Goal: Task Accomplishment & Management: Manage account settings

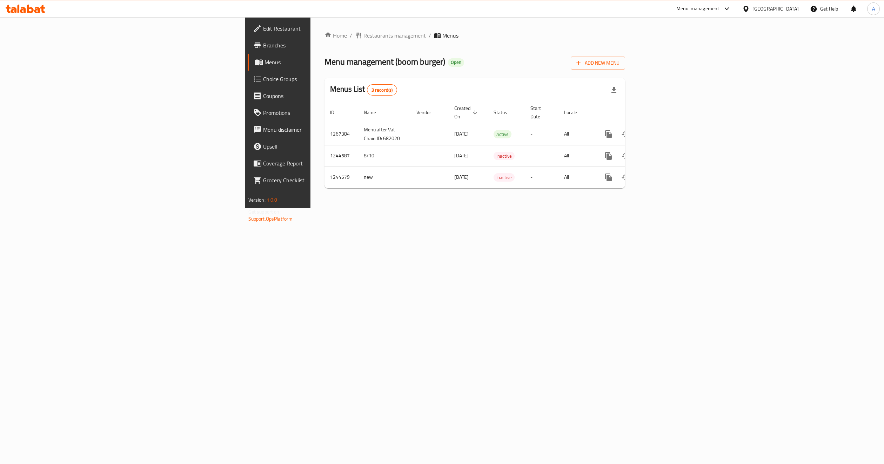
click at [499, 208] on div "Home / Restaurants management / Menus Menu management ( boom burger ) Open Add …" at bounding box center [475, 112] width 329 height 191
click at [664, 130] on icon "enhanced table" at bounding box center [659, 134] width 8 height 8
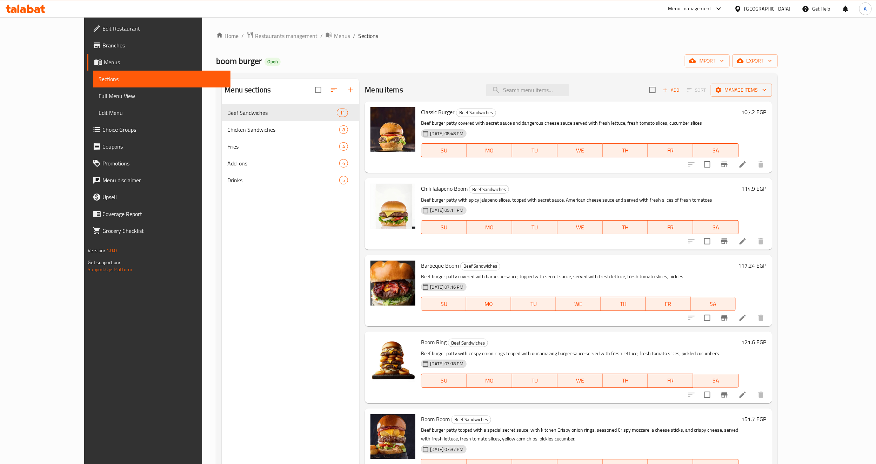
click at [229, 215] on div "Menu sections Beef Sandwiches 11 Chicken Sandwiches 8 Fries 4 Add-ons 6 Drinks 5" at bounding box center [291, 311] width 138 height 464
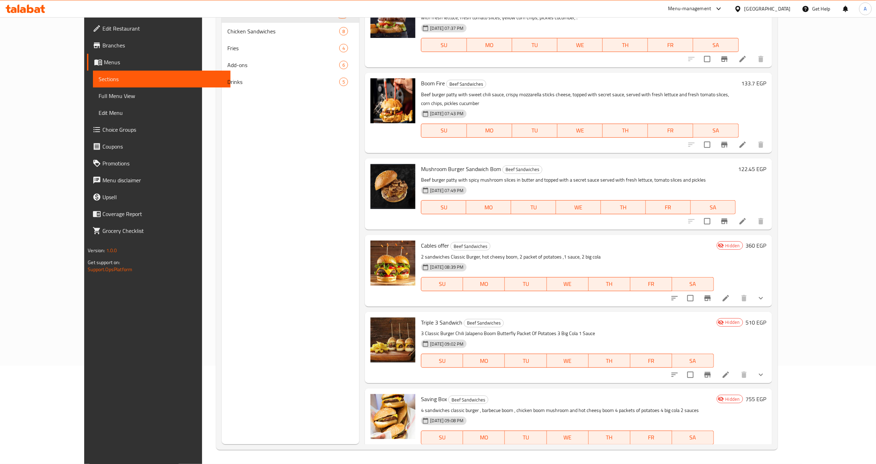
scroll to position [405, 0]
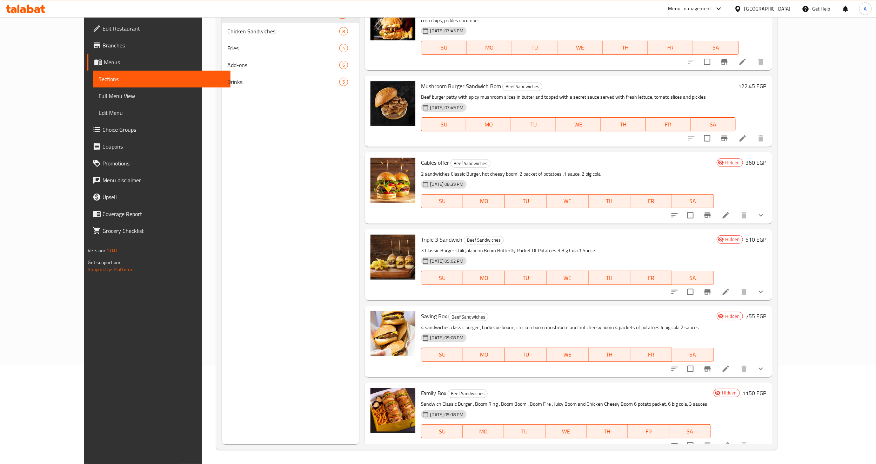
click at [434, 170] on p "2 sandwiches Classic Burger, hot cheesy boom, 2 packet of potatoes ,1 sauce, 2 …" at bounding box center [567, 174] width 293 height 9
click at [503, 388] on h6 "Family Box Beef Sandwiches" at bounding box center [566, 393] width 290 height 10
click at [770, 283] on button "show more" at bounding box center [761, 291] width 17 height 17
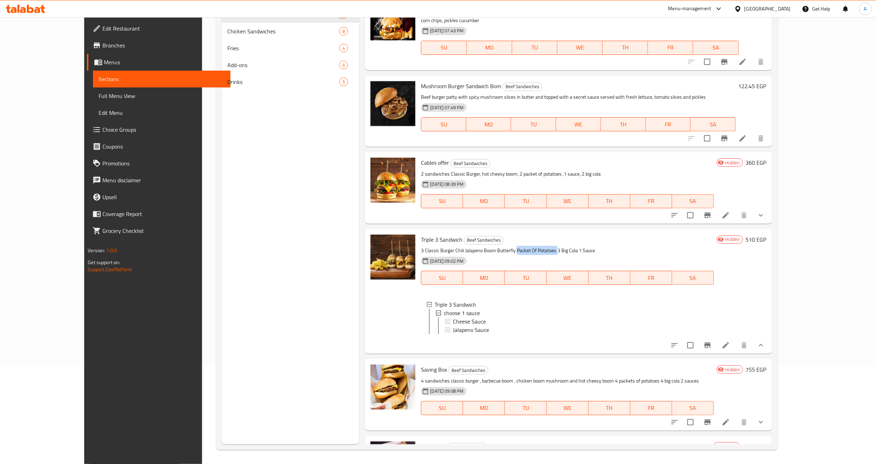
copy p "Packet Of Potatoes"
drag, startPoint x: 496, startPoint y: 240, endPoint x: 536, endPoint y: 239, distance: 40.0
click at [536, 246] on p "3 Classic Burger Chili Jalapeno Boom Butterfly Packet Of Potatoes 3 Big Cola 1 …" at bounding box center [567, 250] width 293 height 9
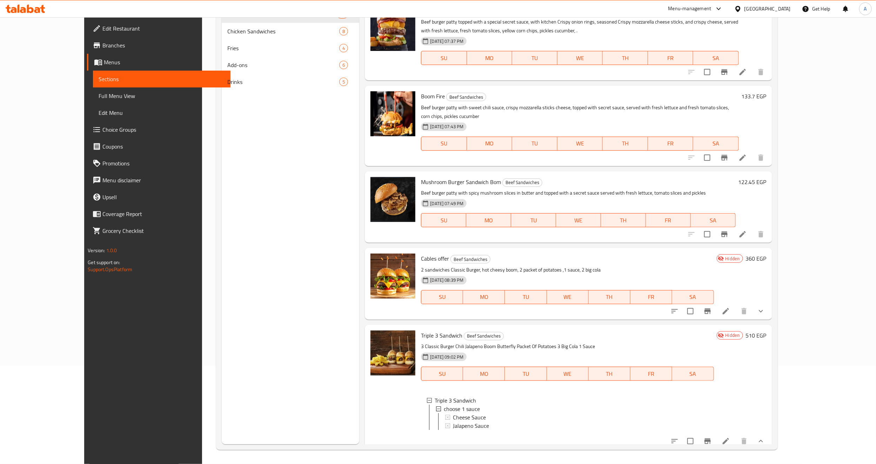
scroll to position [308, 0]
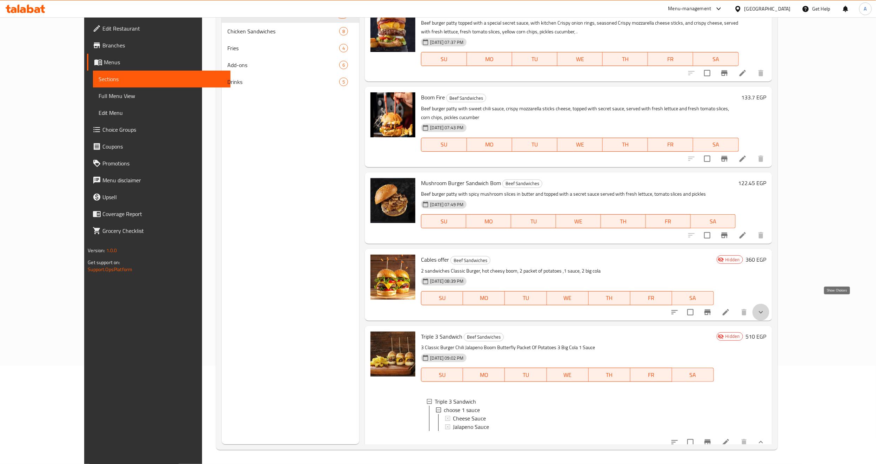
click at [765, 308] on icon "show more" at bounding box center [761, 312] width 8 height 8
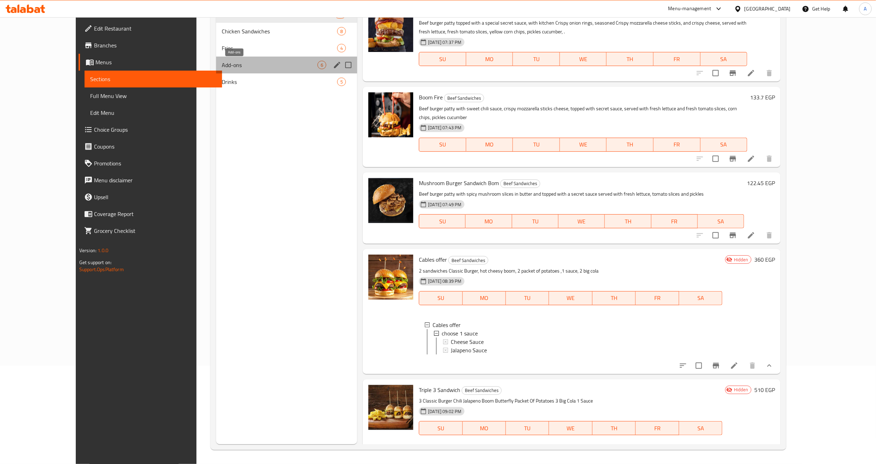
click at [222, 66] on span "Add-ons" at bounding box center [270, 65] width 96 height 8
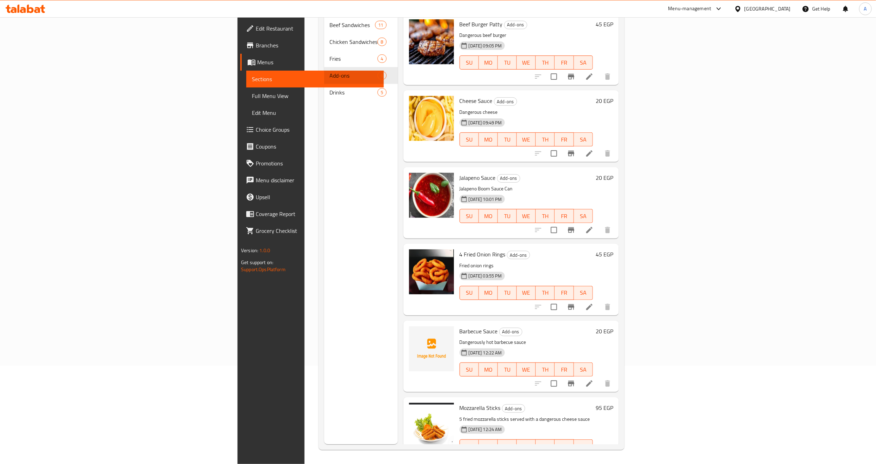
click at [324, 221] on div "Menu sections Beef Sandwiches 11 Chicken Sandwiches 8 Fries 4 Add-ons 6 Drinks 5" at bounding box center [361, 212] width 74 height 464
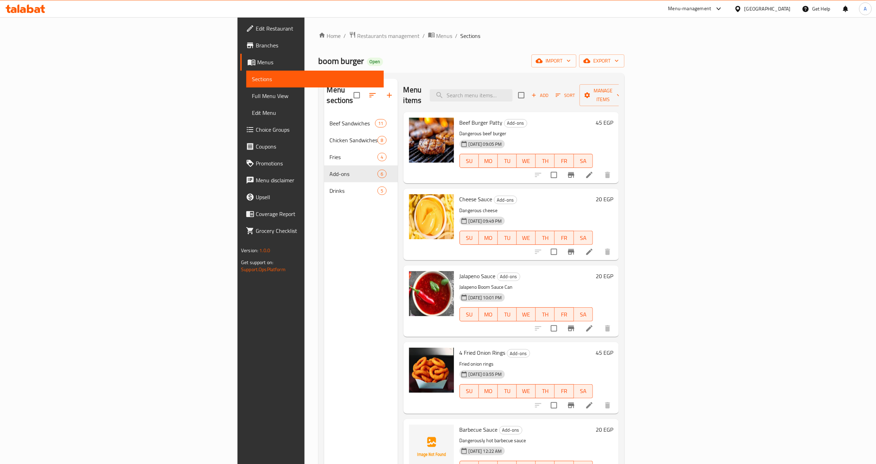
click at [256, 30] on span "Edit Restaurant" at bounding box center [317, 28] width 122 height 8
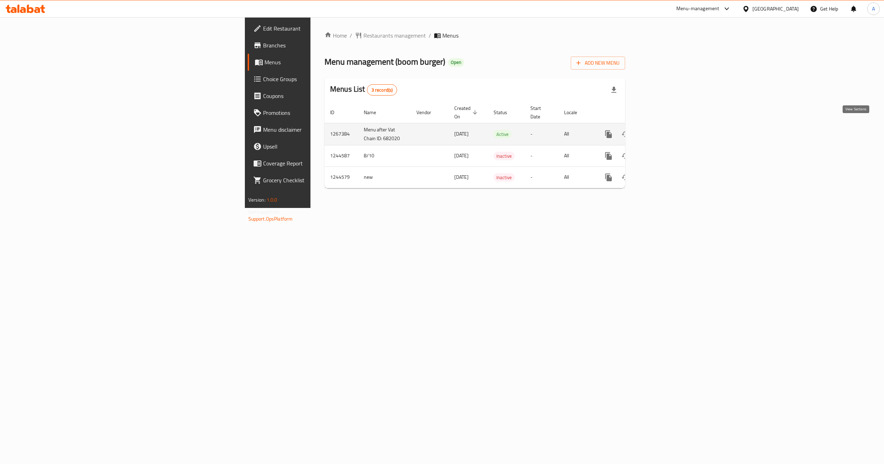
click at [664, 130] on icon "enhanced table" at bounding box center [659, 134] width 8 height 8
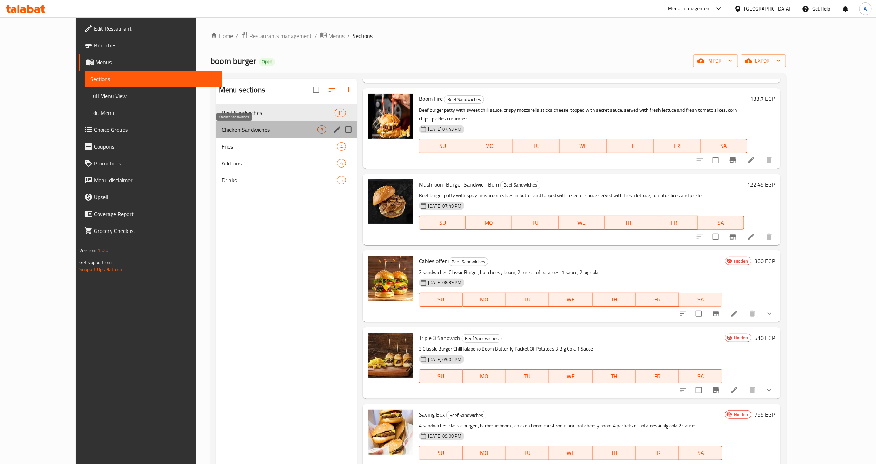
click at [222, 132] on span "Chicken Sandwiches" at bounding box center [270, 129] width 96 height 8
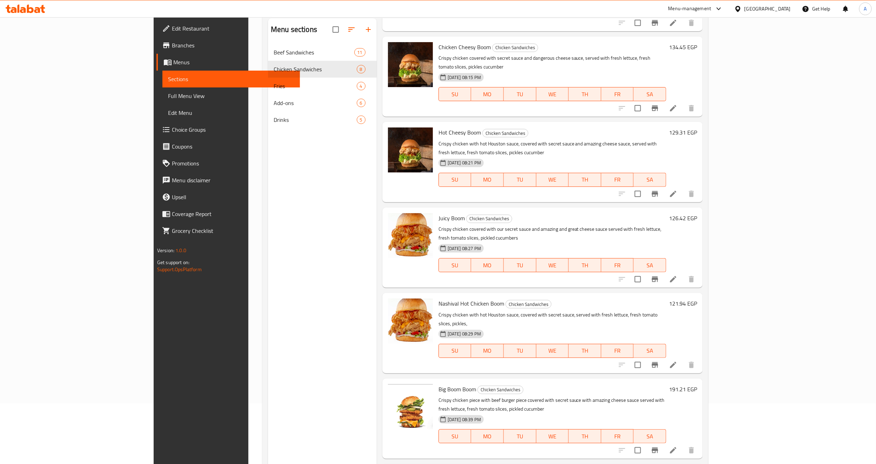
scroll to position [98, 0]
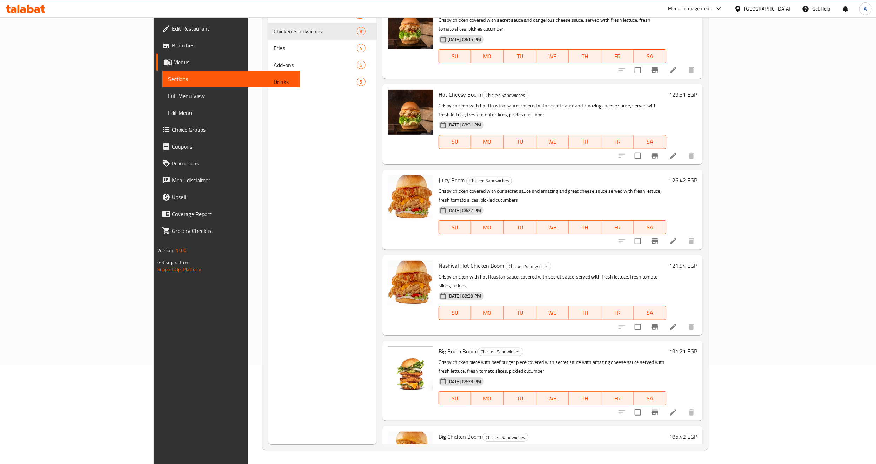
click at [504, 343] on div "Big Boom Boom Chicken Sandwiches Crispy chicken piece with beef burger piece co…" at bounding box center [552, 380] width 233 height 74
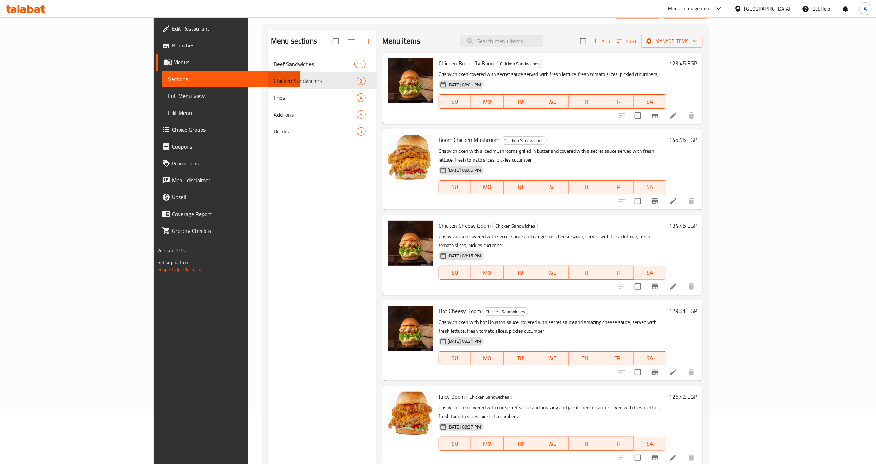
scroll to position [0, 0]
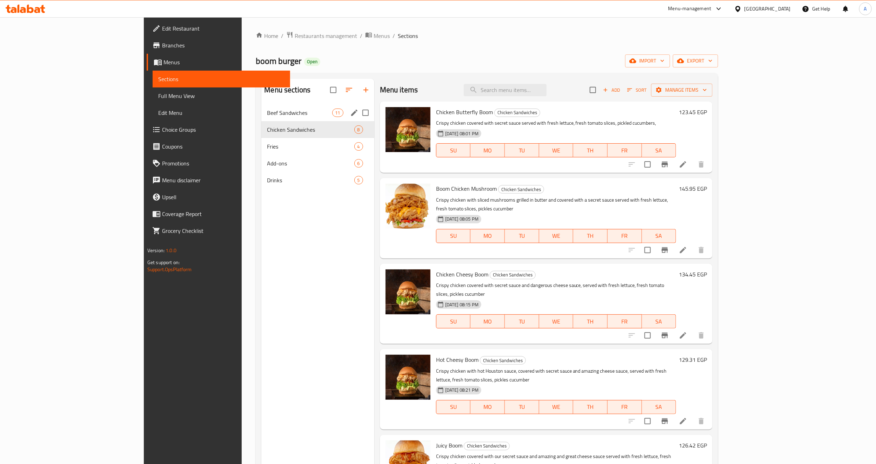
click at [267, 113] on span "Beef Sandwiches" at bounding box center [299, 112] width 65 height 8
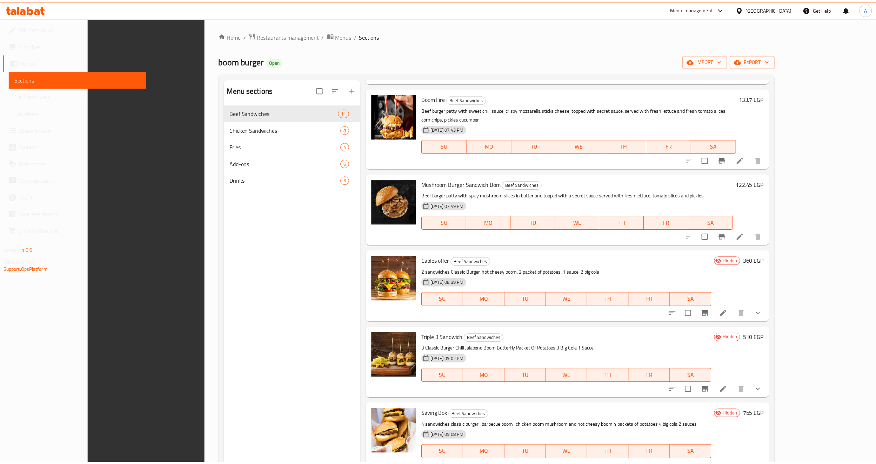
scroll to position [98, 0]
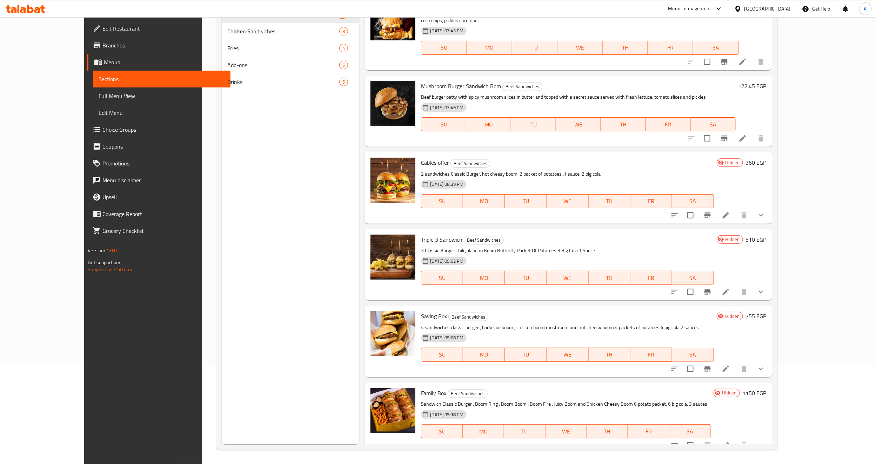
click at [87, 52] on link "Branches" at bounding box center [159, 45] width 144 height 17
